Goal: Understand site structure: Understand site structure

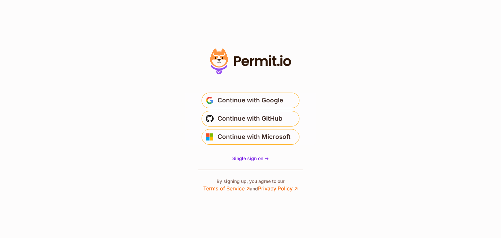
click at [262, 100] on span "Continue with Google" at bounding box center [250, 100] width 66 height 10
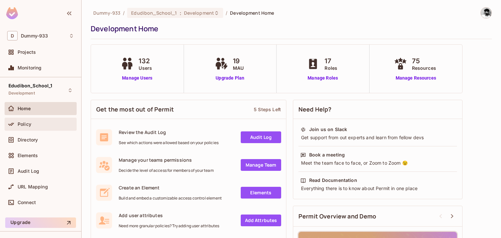
click at [28, 129] on div "Policy" at bounding box center [41, 124] width 72 height 13
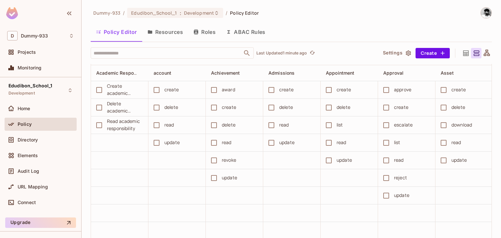
scroll to position [1068, 0]
